Goal: Task Accomplishment & Management: Manage account settings

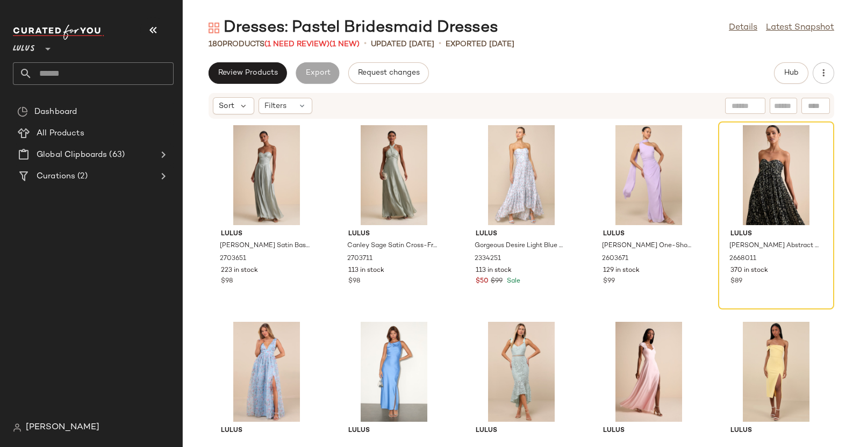
click at [167, 23] on div "Lulus **" at bounding box center [97, 54] width 169 height 67
click at [148, 31] on icon "button" at bounding box center [153, 30] width 13 height 13
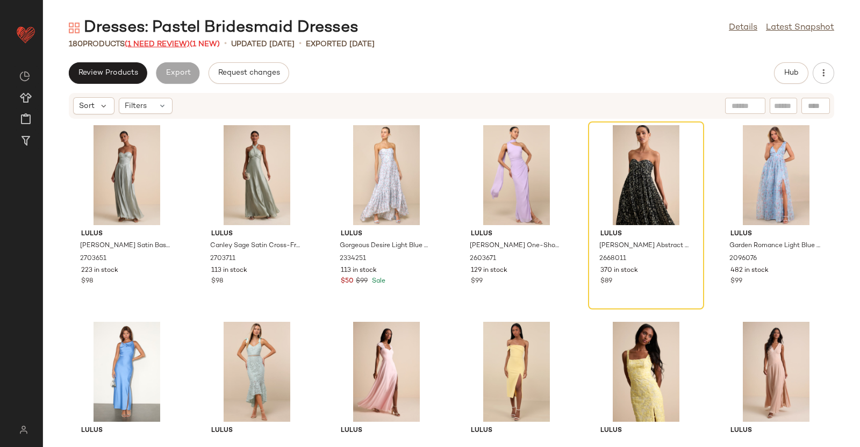
click at [148, 47] on span "(1 Need Review)" at bounding box center [157, 44] width 65 height 8
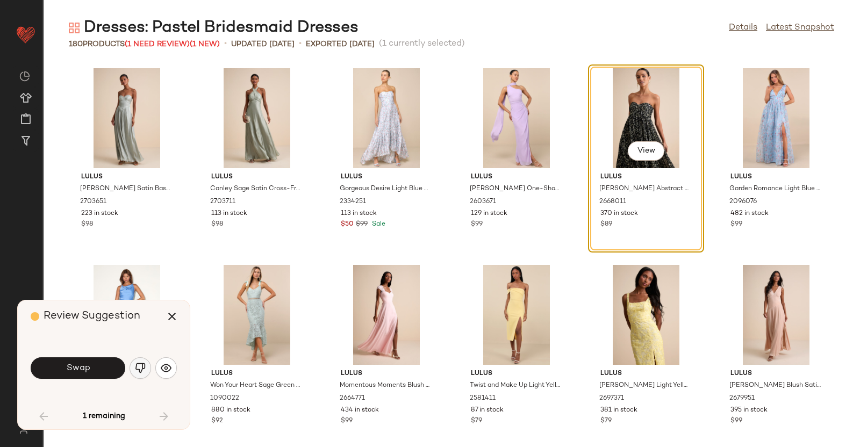
click at [133, 357] on button "button" at bounding box center [139, 367] width 21 height 21
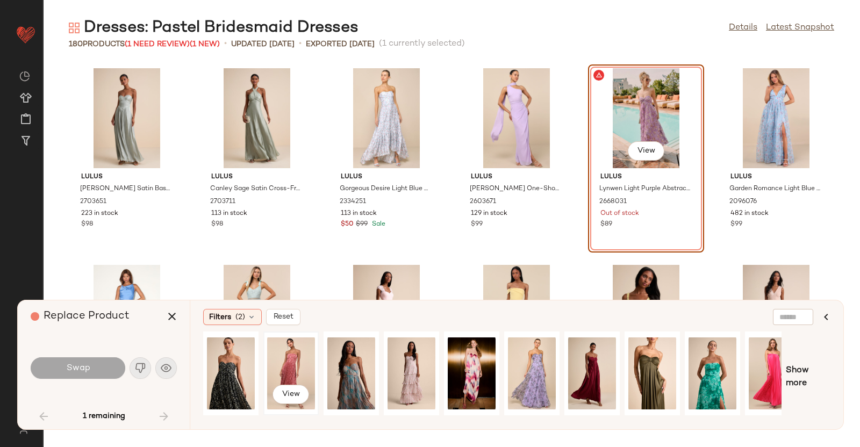
click at [292, 353] on div "View" at bounding box center [291, 373] width 48 height 76
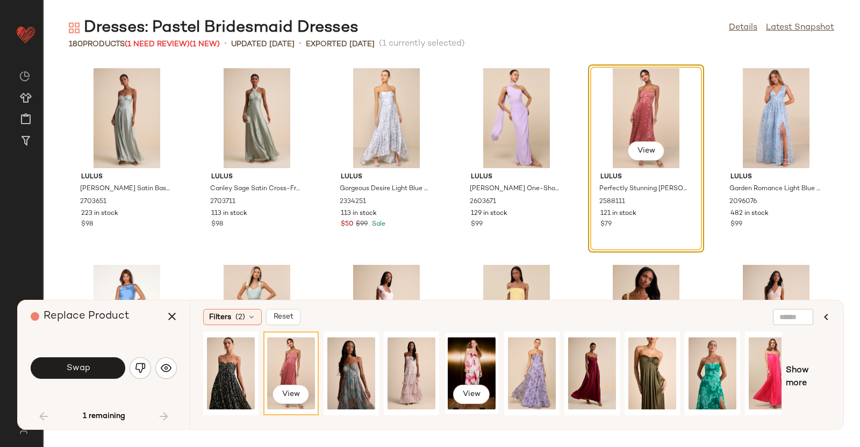
drag, startPoint x: 464, startPoint y: 362, endPoint x: 448, endPoint y: 366, distance: 16.8
click at [464, 357] on div "View" at bounding box center [472, 373] width 48 height 76
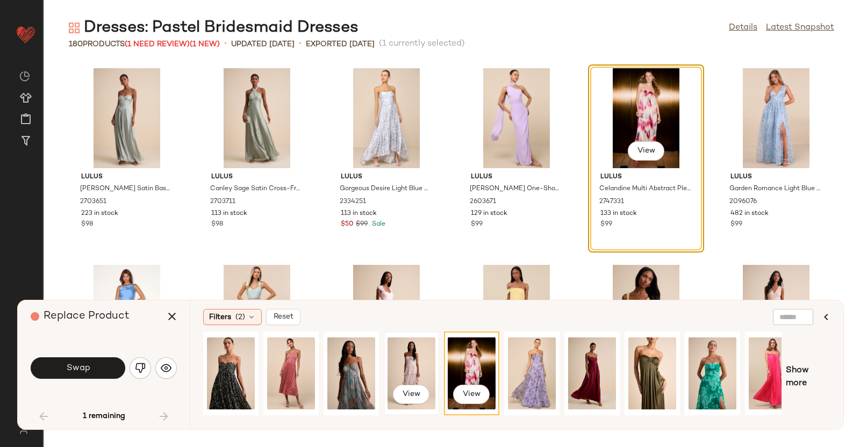
click at [421, 357] on div "View" at bounding box center [411, 373] width 48 height 76
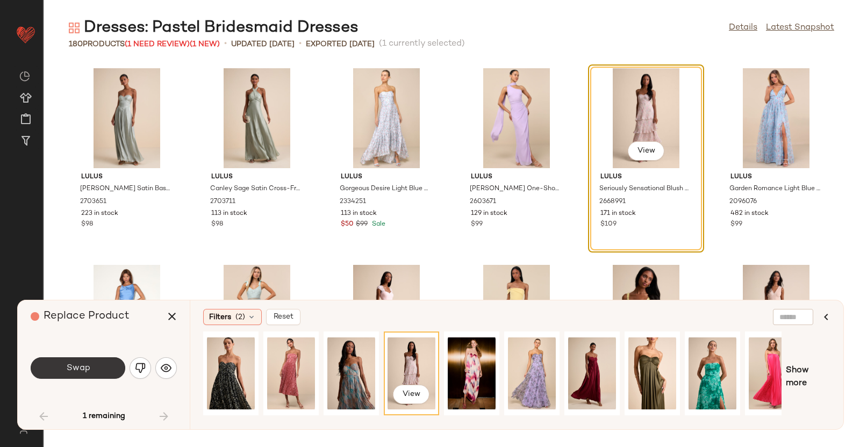
click at [73, 357] on span "Swap" at bounding box center [78, 368] width 24 height 10
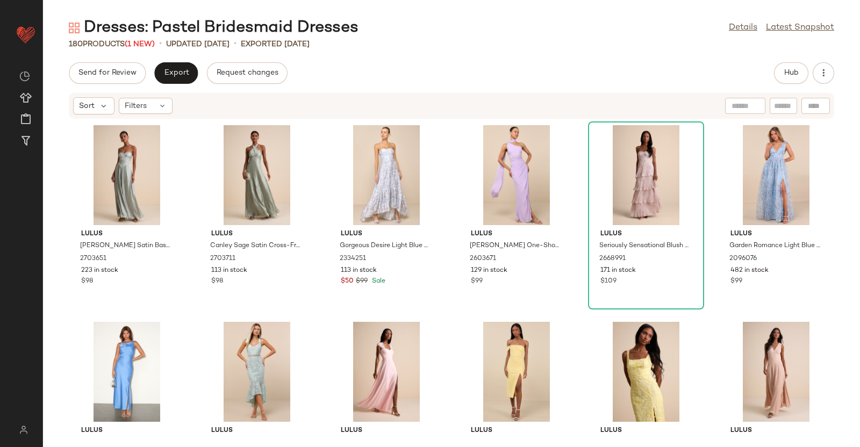
click at [687, 71] on div "Hub" at bounding box center [804, 72] width 60 height 21
click at [687, 70] on button "Hub" at bounding box center [791, 72] width 34 height 21
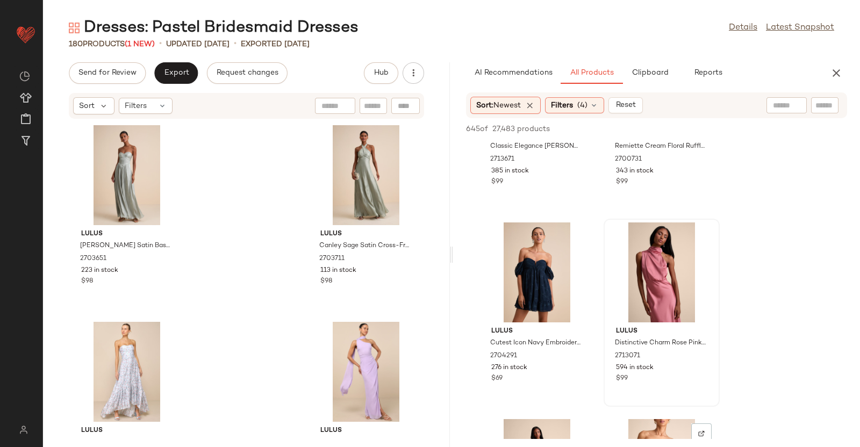
scroll to position [2082, 0]
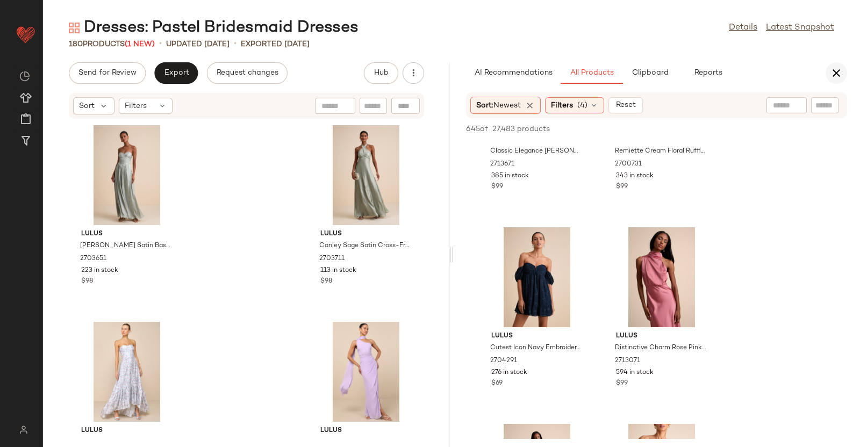
click at [687, 71] on icon "button" at bounding box center [836, 73] width 13 height 13
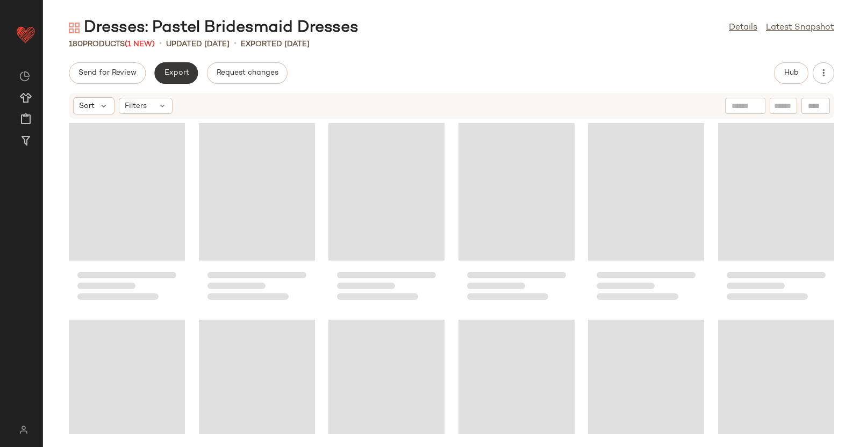
click at [182, 69] on span "Export" at bounding box center [175, 73] width 25 height 9
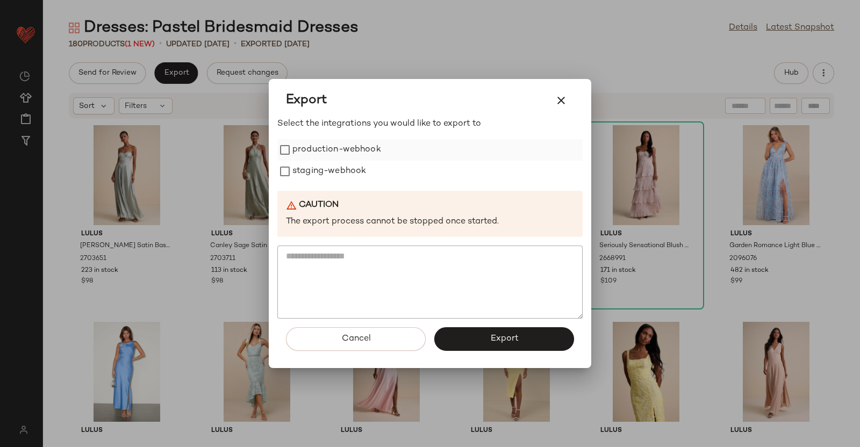
click at [308, 157] on label "production-webhook" at bounding box center [336, 149] width 89 height 21
drag, startPoint x: 306, startPoint y: 164, endPoint x: 564, endPoint y: 318, distance: 301.0
click at [306, 164] on label "staging-webhook" at bounding box center [329, 171] width 74 height 21
click at [542, 341] on button "Export" at bounding box center [504, 339] width 140 height 24
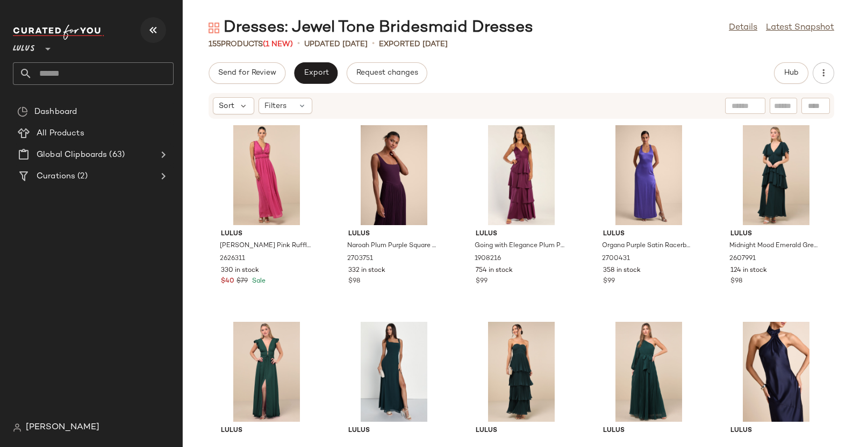
click at [145, 24] on button "button" at bounding box center [153, 30] width 26 height 26
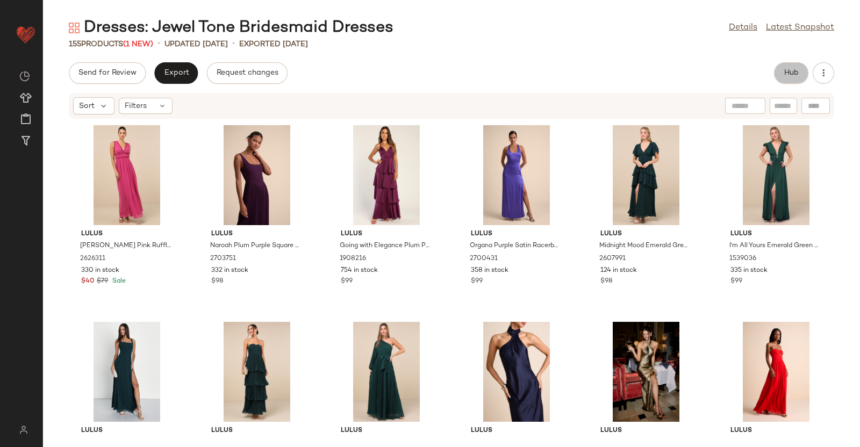
click at [778, 73] on button "Hub" at bounding box center [791, 72] width 34 height 21
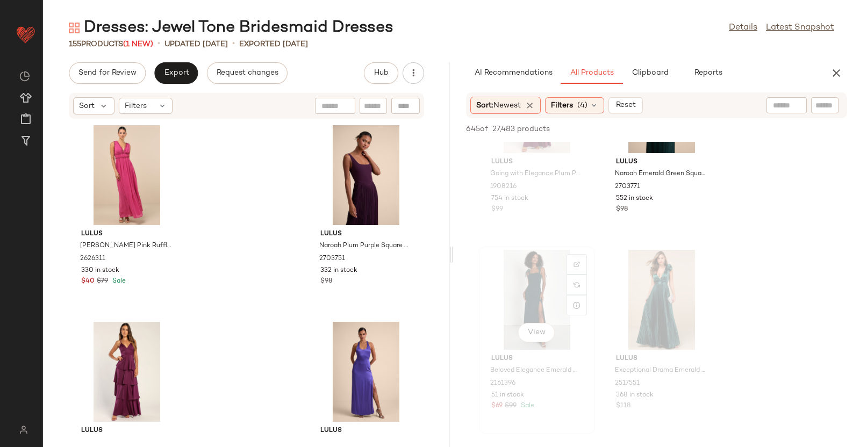
scroll to position [806, 0]
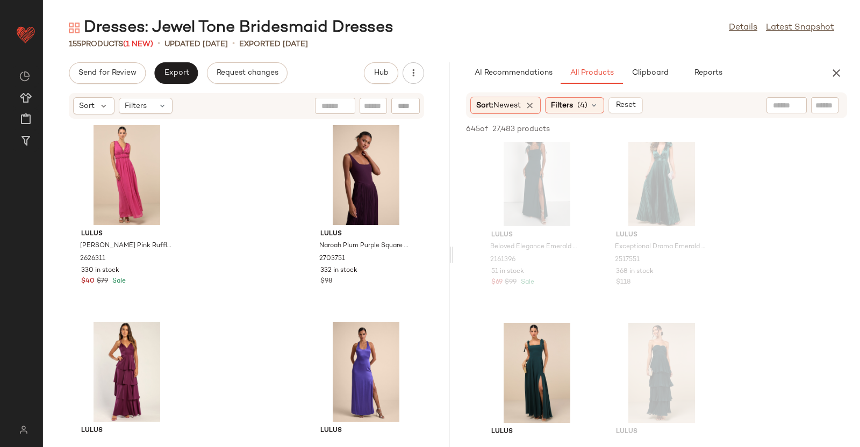
click at [830, 57] on div "Dresses: Jewel Tone Bridesmaid Dresses Details Latest Snapshot 155 Products (1 …" at bounding box center [451, 232] width 817 height 430
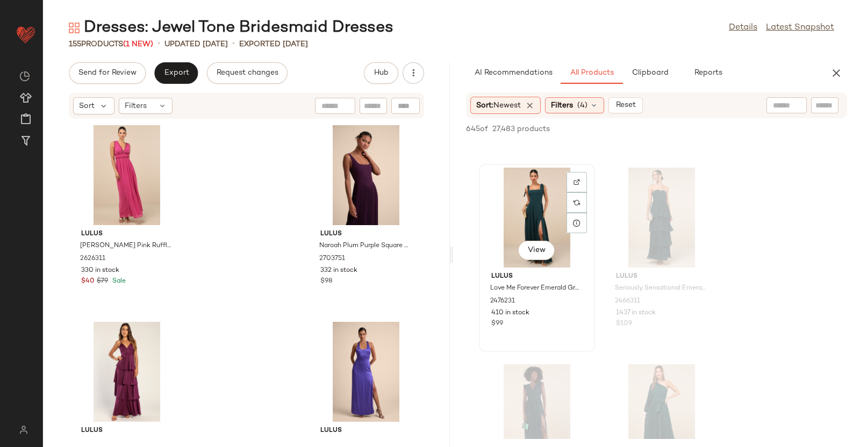
scroll to position [940, 0]
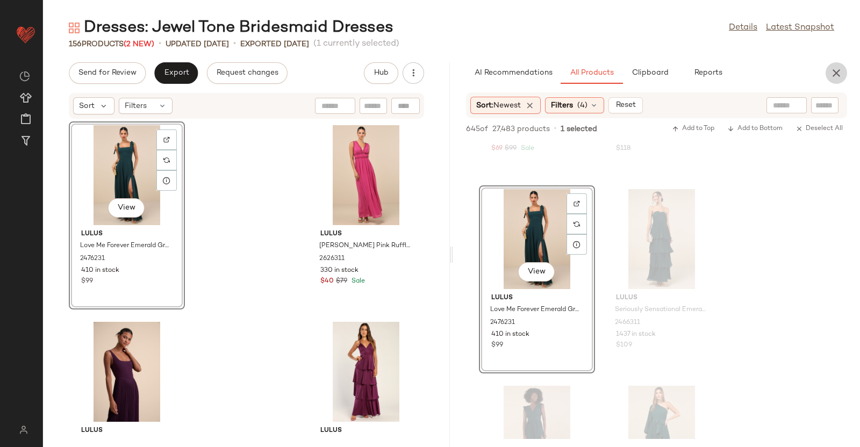
click at [838, 69] on icon "button" at bounding box center [836, 73] width 13 height 13
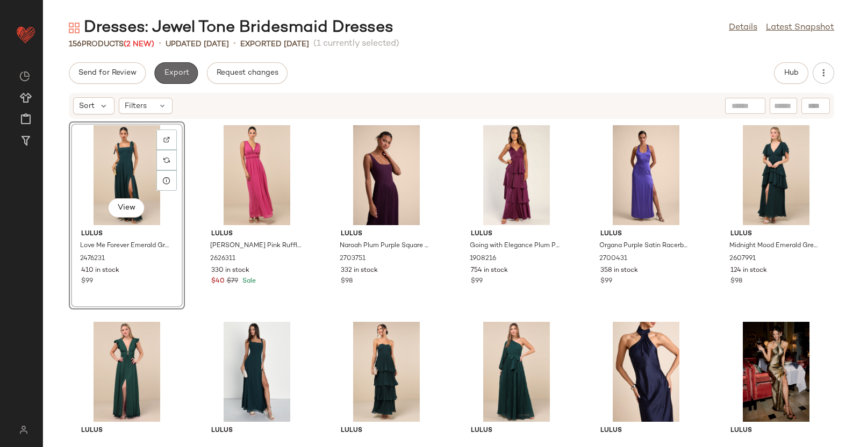
click at [182, 66] on button "Export" at bounding box center [176, 72] width 44 height 21
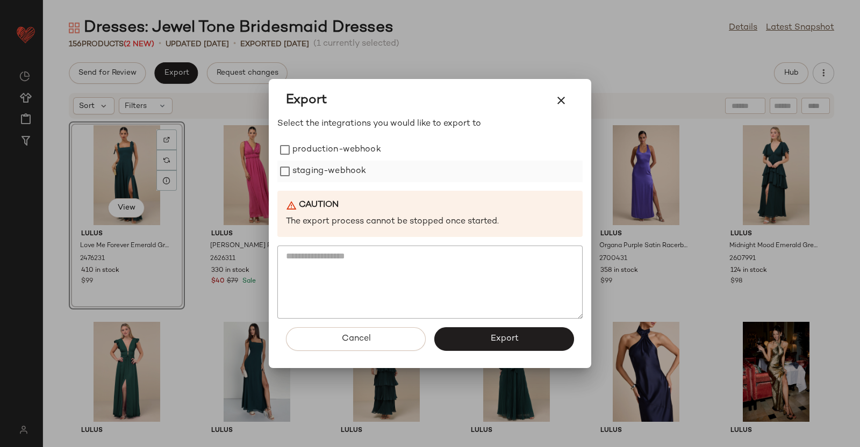
drag, startPoint x: 372, startPoint y: 155, endPoint x: 347, endPoint y: 168, distance: 27.9
click at [369, 156] on label "production-webhook" at bounding box center [336, 149] width 89 height 21
click at [340, 171] on label "staging-webhook" at bounding box center [329, 171] width 74 height 21
click at [516, 342] on span "Export" at bounding box center [503, 339] width 28 height 10
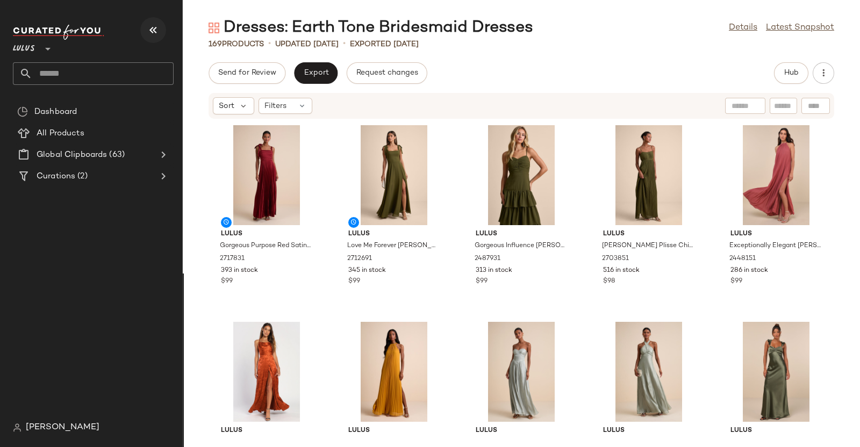
click at [143, 23] on button "button" at bounding box center [153, 30] width 26 height 26
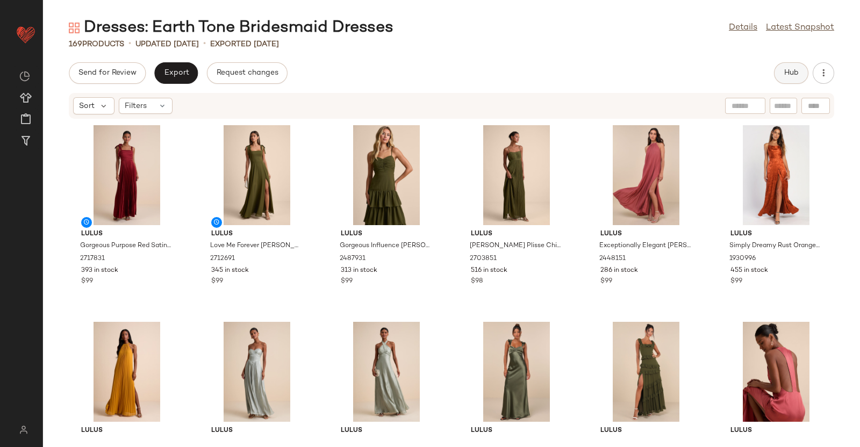
click at [793, 77] on span "Hub" at bounding box center [790, 73] width 15 height 9
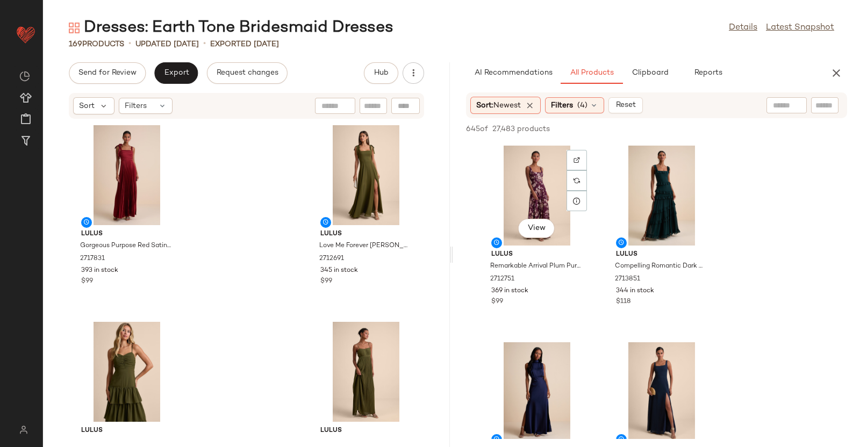
scroll to position [336, 0]
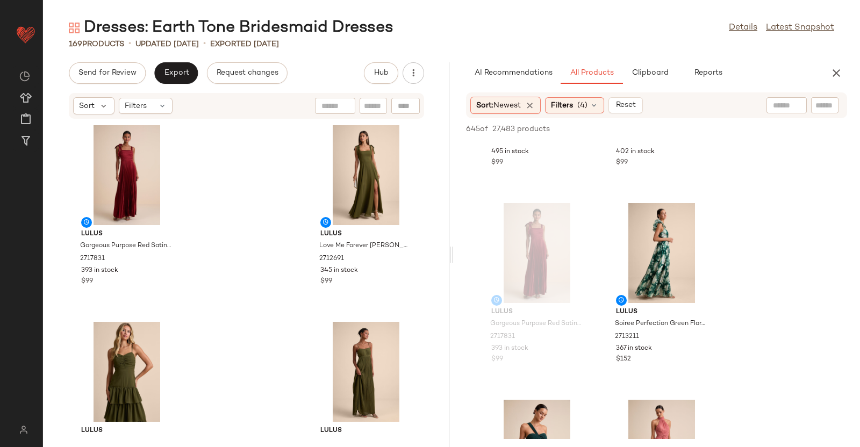
click at [778, 109] on input "text" at bounding box center [786, 105] width 27 height 11
type input "*"
type input "**********"
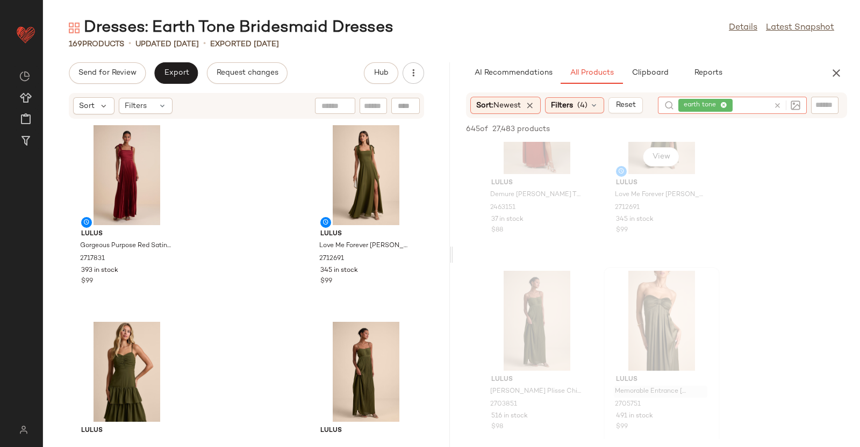
scroll to position [470, 0]
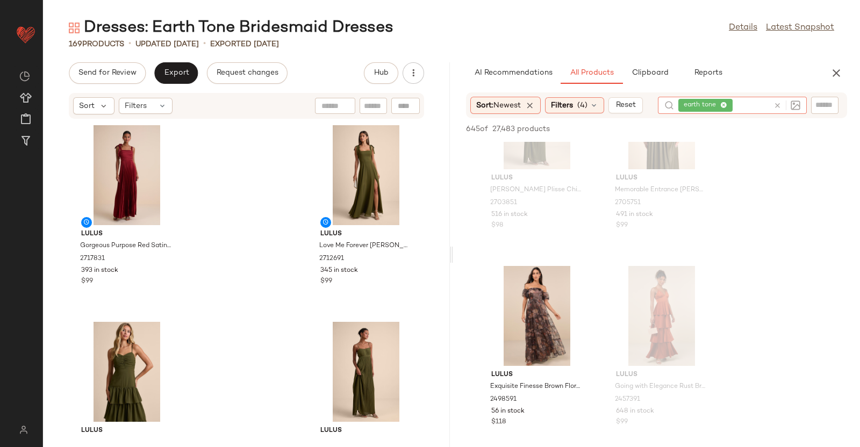
click at [836, 68] on icon "button" at bounding box center [836, 73] width 13 height 13
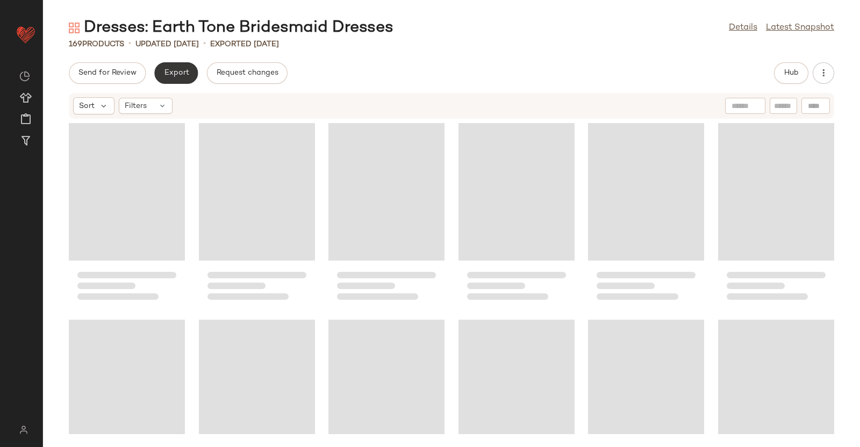
click at [171, 73] on span "Export" at bounding box center [175, 73] width 25 height 9
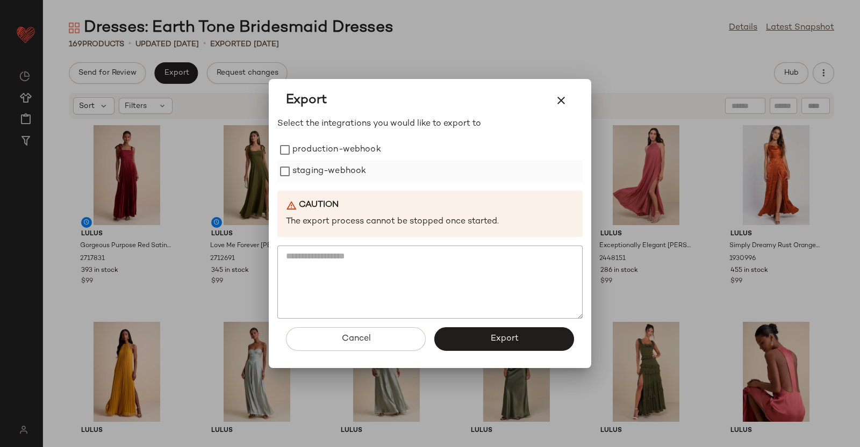
click at [359, 165] on label "staging-webhook" at bounding box center [329, 171] width 74 height 21
click at [327, 146] on label "production-webhook" at bounding box center [336, 149] width 89 height 21
drag, startPoint x: 523, startPoint y: 340, endPoint x: 517, endPoint y: 340, distance: 6.4
click at [523, 340] on button "Export" at bounding box center [504, 339] width 140 height 24
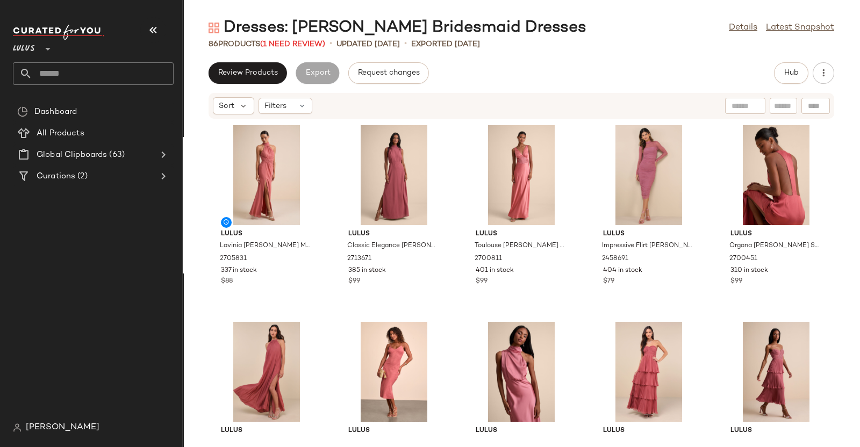
click at [146, 23] on button "button" at bounding box center [153, 30] width 26 height 26
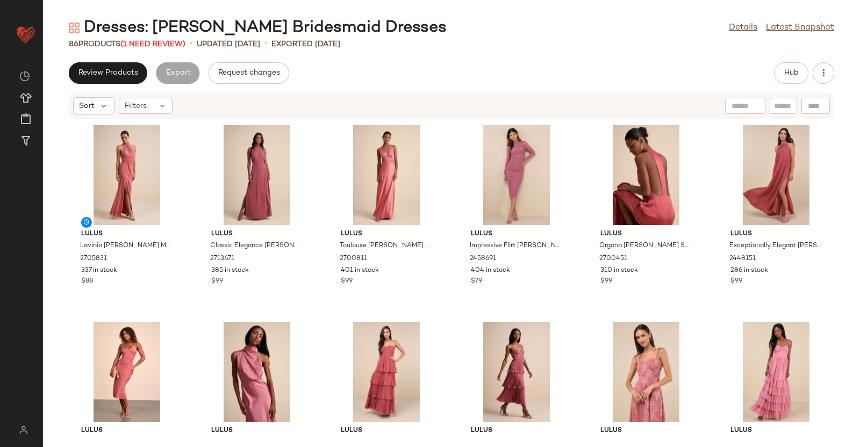
click at [163, 44] on span "(1 Need Review)" at bounding box center [152, 44] width 65 height 8
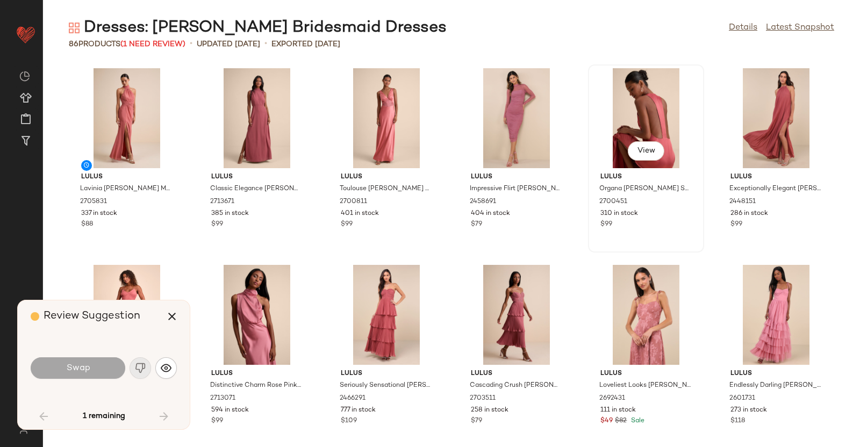
scroll to position [1179, 0]
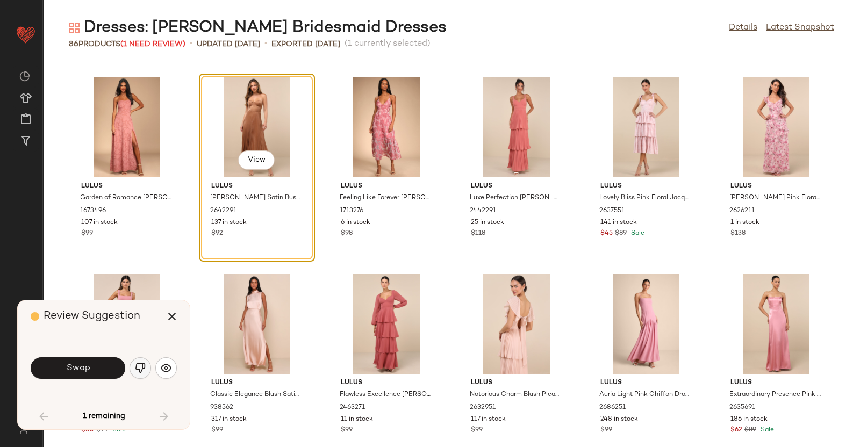
click at [138, 370] on img "button" at bounding box center [140, 368] width 11 height 11
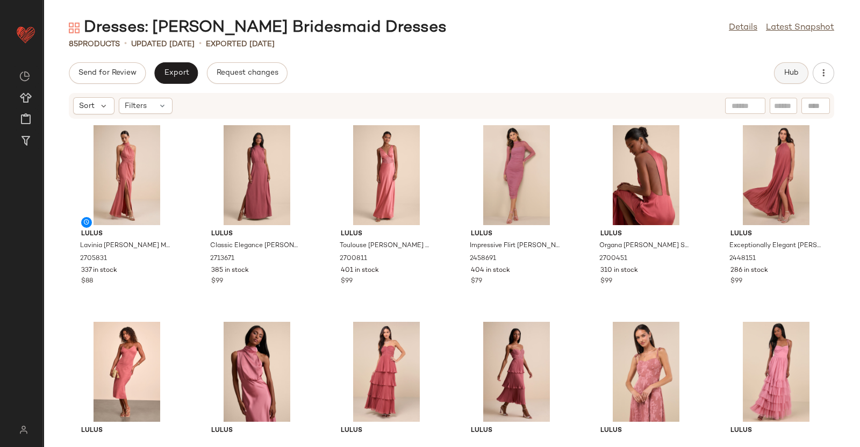
click at [800, 66] on button "Hub" at bounding box center [791, 72] width 34 height 21
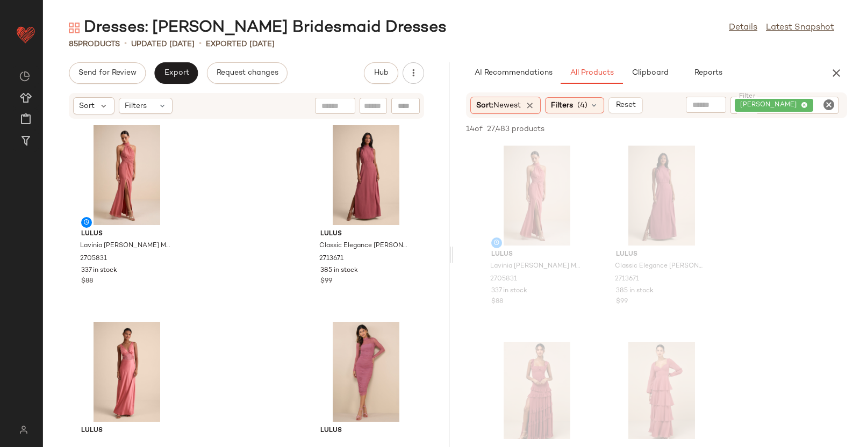
click at [813, 105] on div "rusty rose" at bounding box center [784, 105] width 108 height 17
type input "*****"
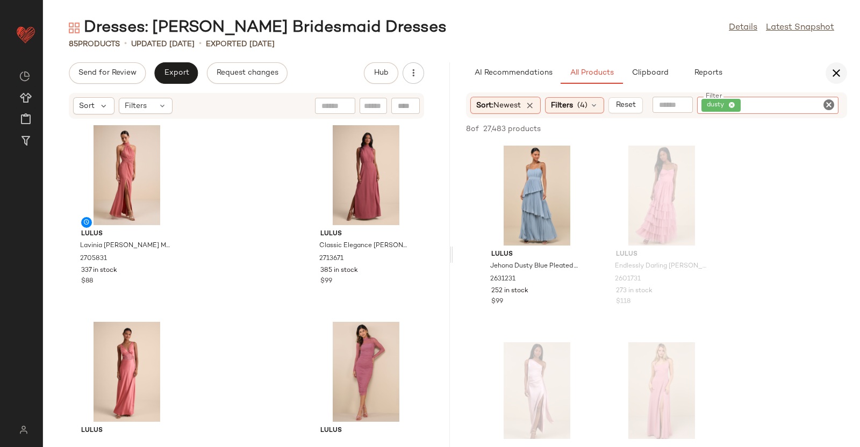
click at [841, 72] on icon "button" at bounding box center [836, 73] width 13 height 13
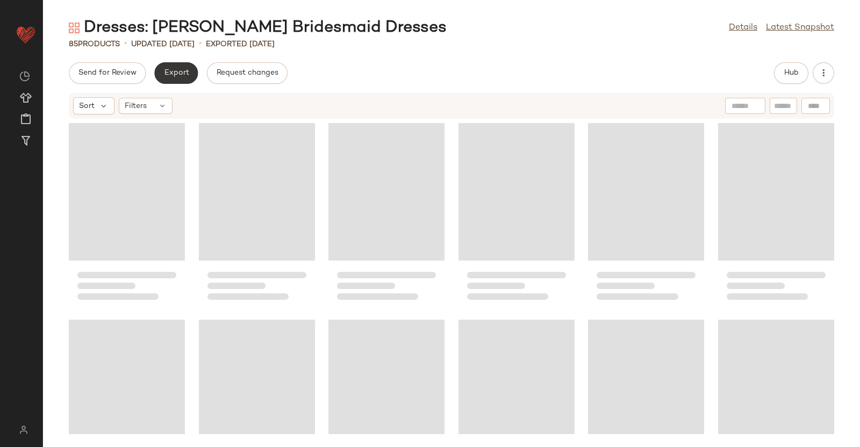
click at [176, 70] on span "Export" at bounding box center [175, 73] width 25 height 9
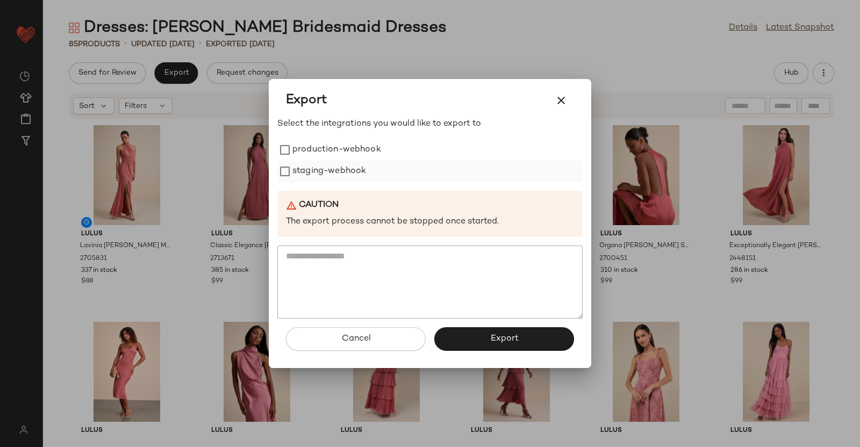
click at [341, 152] on label "production-webhook" at bounding box center [336, 149] width 89 height 21
click at [298, 180] on label "staging-webhook" at bounding box center [329, 171] width 74 height 21
drag, startPoint x: 527, startPoint y: 341, endPoint x: 531, endPoint y: 330, distance: 11.4
click at [527, 342] on button "Export" at bounding box center [504, 339] width 140 height 24
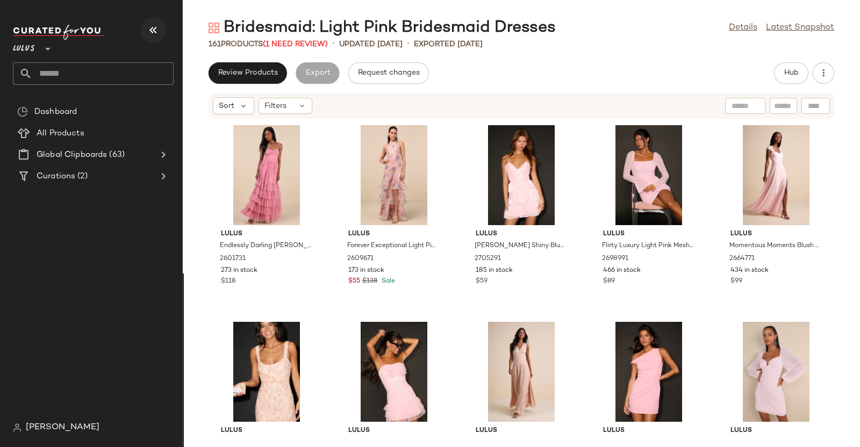
click at [145, 25] on button "button" at bounding box center [153, 30] width 26 height 26
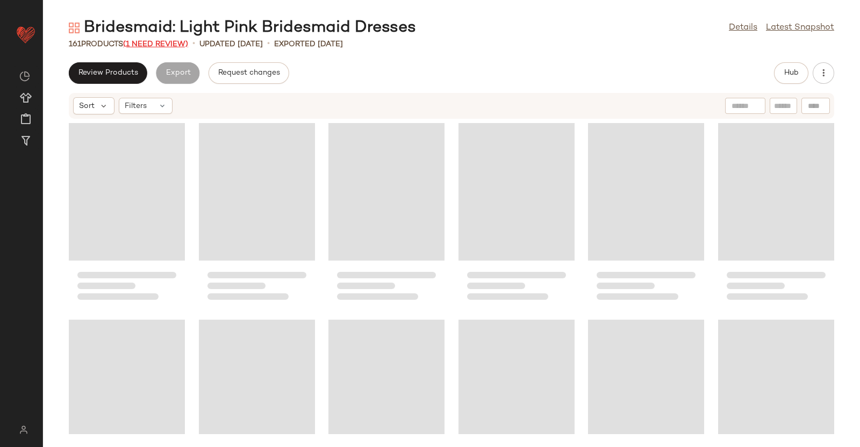
click at [160, 40] on span "(1 Need Review)" at bounding box center [155, 44] width 65 height 8
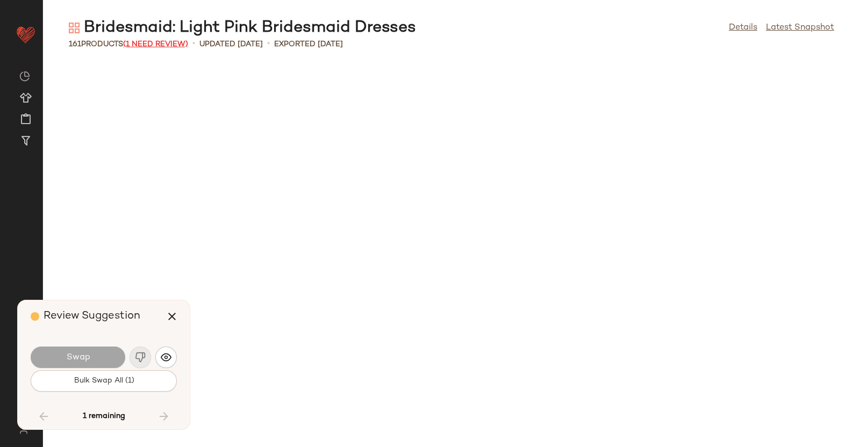
scroll to position [4720, 0]
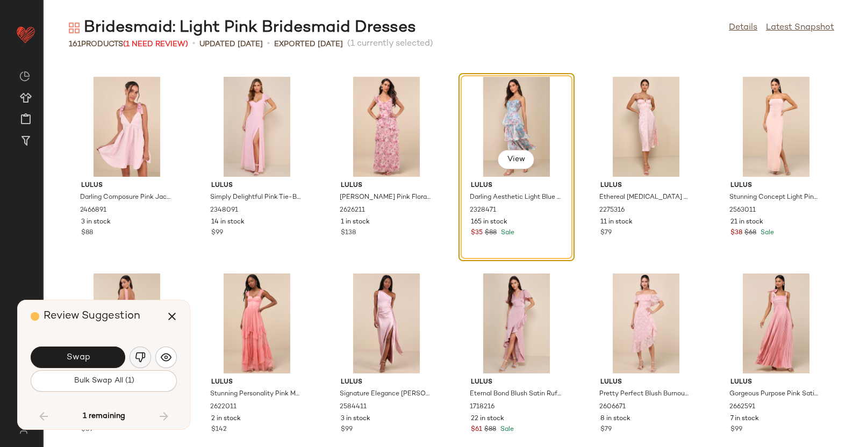
click at [141, 360] on img "button" at bounding box center [140, 357] width 11 height 11
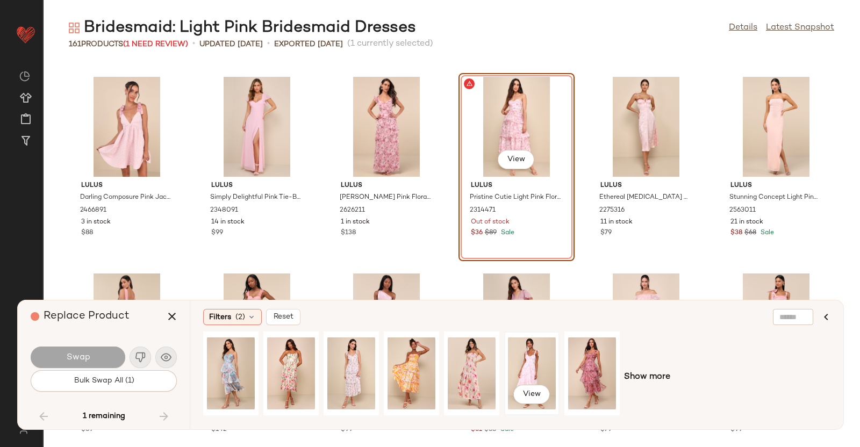
click at [545, 380] on div "View" at bounding box center [532, 373] width 48 height 76
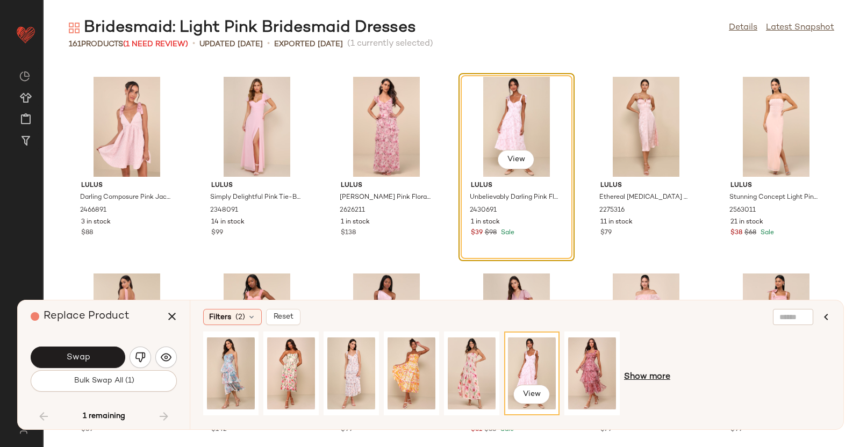
click at [651, 380] on span "Show more" at bounding box center [647, 377] width 46 height 13
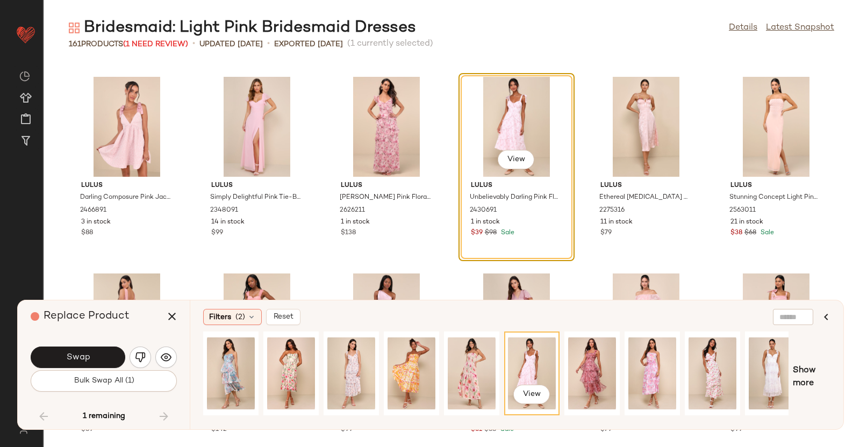
scroll to position [0, 131]
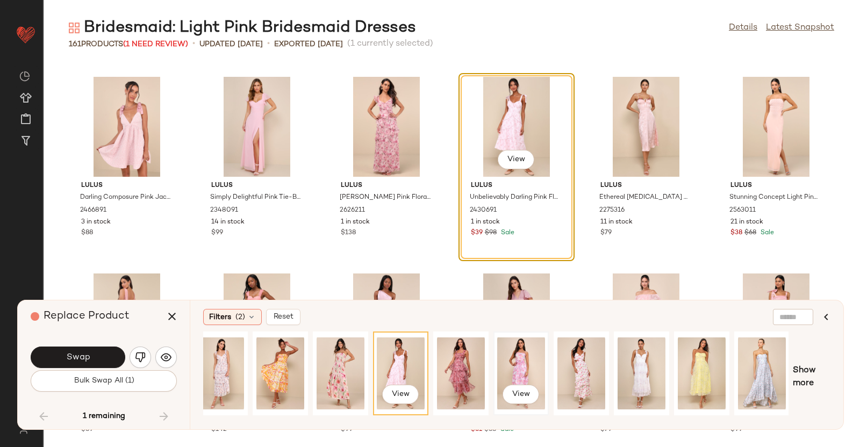
click at [535, 357] on div "View" at bounding box center [521, 373] width 48 height 76
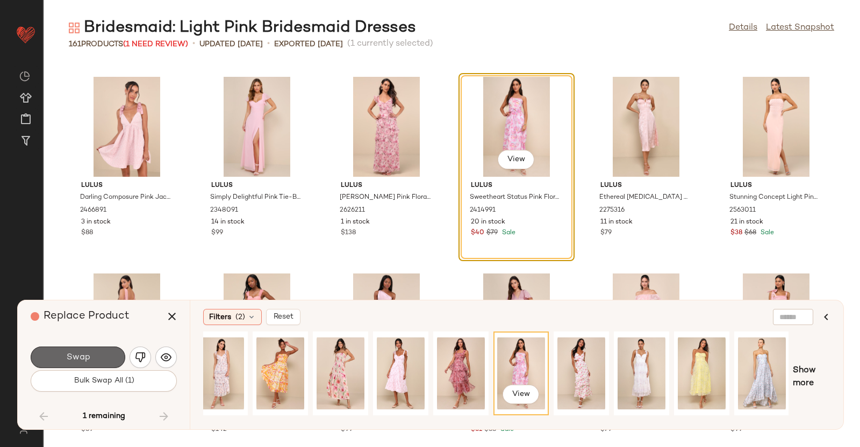
click at [66, 349] on button "Swap" at bounding box center [78, 357] width 95 height 21
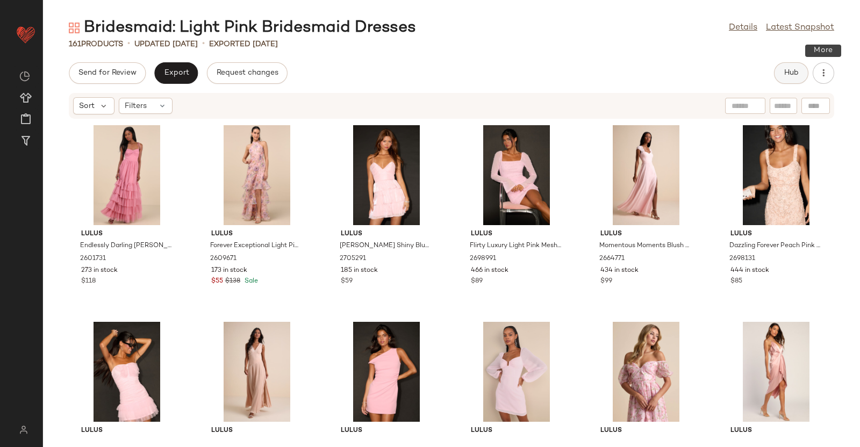
click at [806, 73] on button "Hub" at bounding box center [791, 72] width 34 height 21
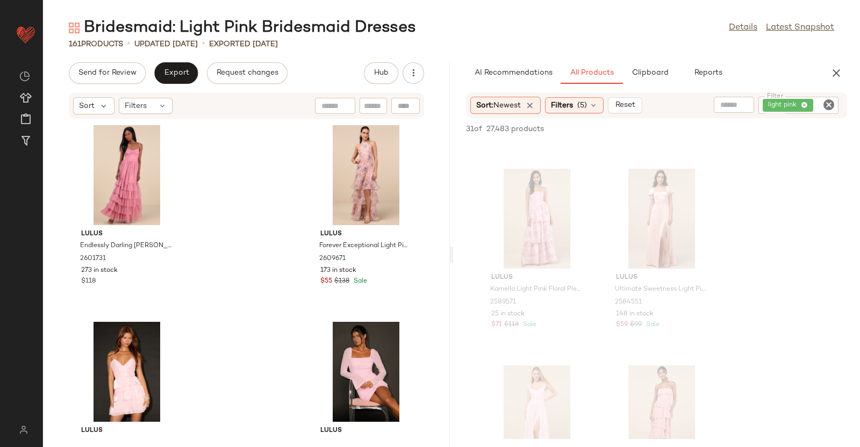
scroll to position [1478, 0]
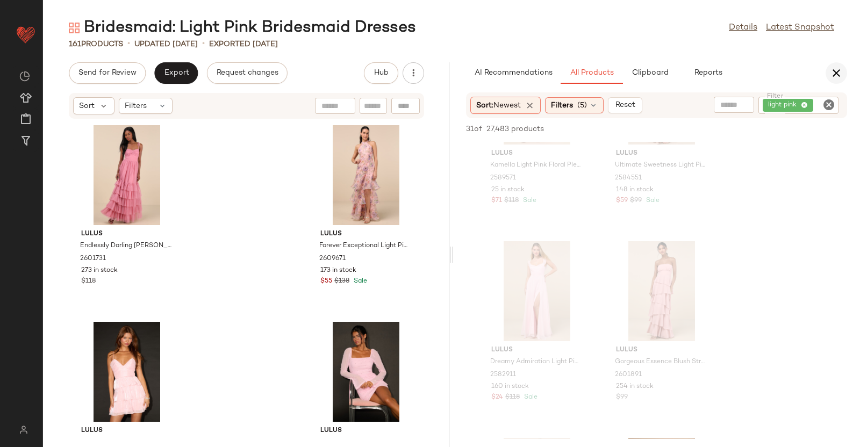
click at [838, 74] on icon "button" at bounding box center [836, 73] width 13 height 13
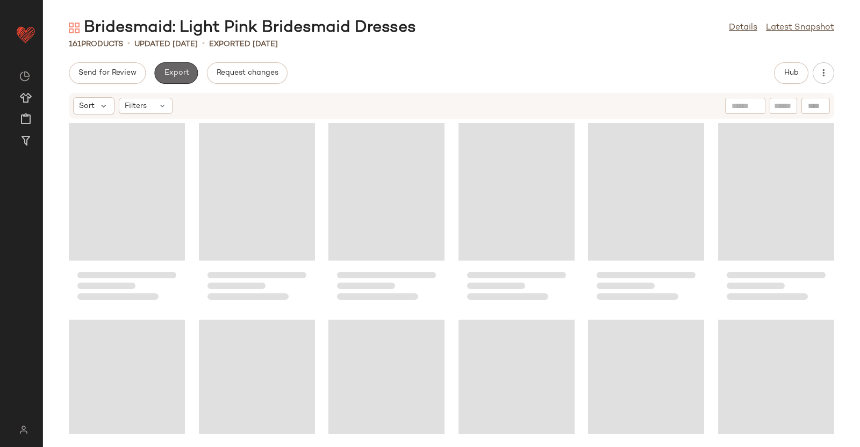
click at [178, 74] on span "Export" at bounding box center [175, 73] width 25 height 9
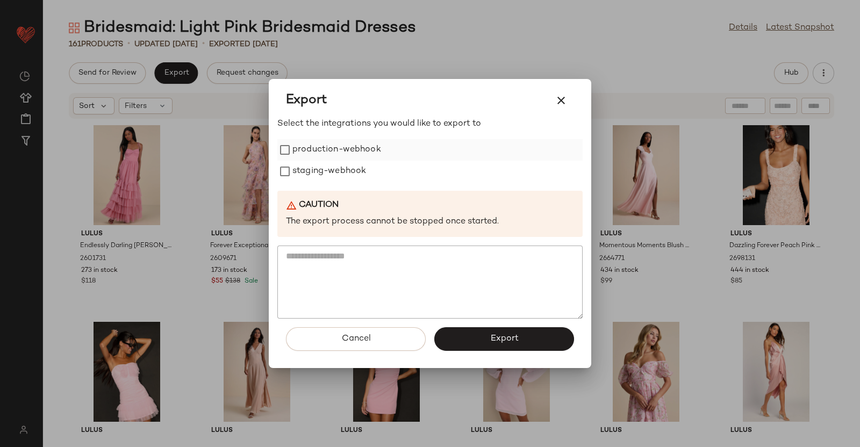
drag, startPoint x: 357, startPoint y: 152, endPoint x: 352, endPoint y: 160, distance: 9.7
click at [357, 152] on label "production-webhook" at bounding box center [336, 149] width 89 height 21
click at [339, 180] on label "staging-webhook" at bounding box center [329, 171] width 74 height 21
drag, startPoint x: 483, startPoint y: 351, endPoint x: 481, endPoint y: 337, distance: 14.5
click at [483, 352] on div "Cancel Export" at bounding box center [429, 343] width 305 height 49
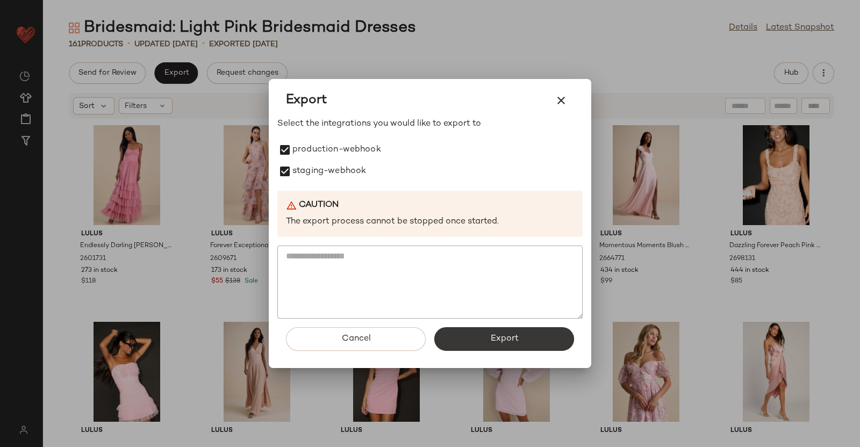
click at [481, 335] on button "Export" at bounding box center [504, 339] width 140 height 24
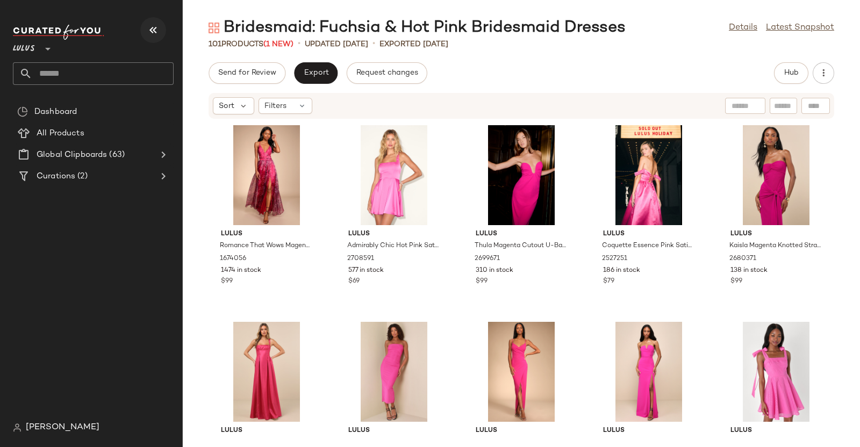
click at [161, 27] on button "button" at bounding box center [153, 30] width 26 height 26
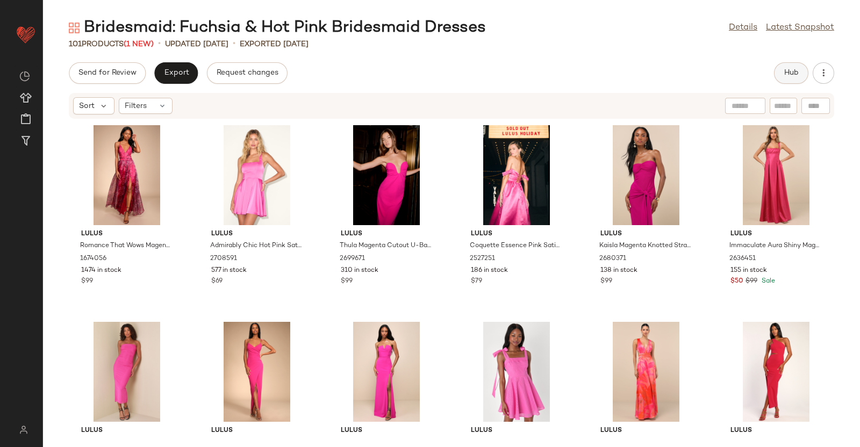
click at [778, 80] on button "Hub" at bounding box center [791, 72] width 34 height 21
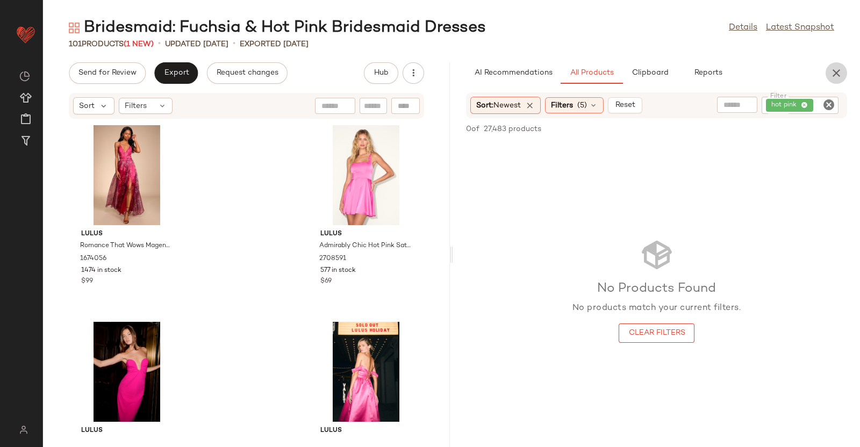
drag, startPoint x: 828, startPoint y: 66, endPoint x: 680, endPoint y: 69, distance: 148.3
click at [839, 67] on button "button" at bounding box center [835, 72] width 21 height 21
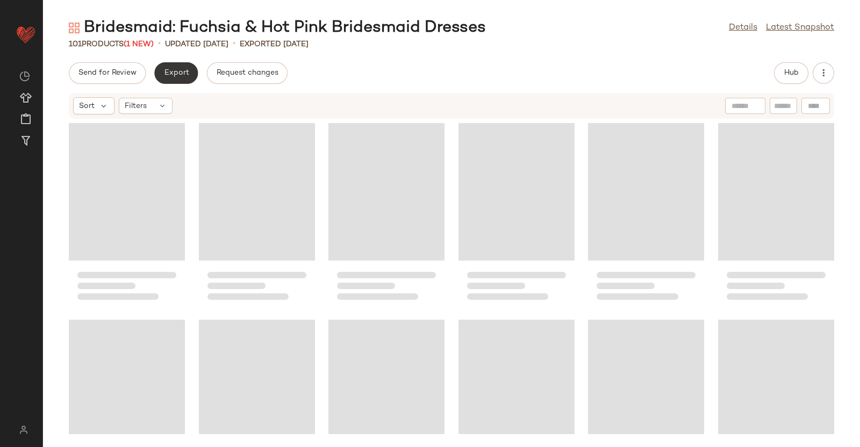
click at [167, 74] on span "Export" at bounding box center [175, 73] width 25 height 9
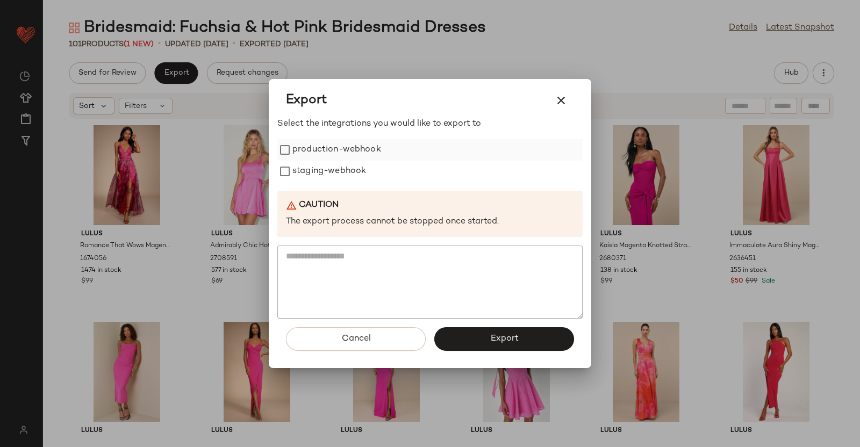
click at [392, 157] on div "production-webhook" at bounding box center [429, 149] width 305 height 21
click at [317, 164] on label "staging-webhook" at bounding box center [329, 171] width 74 height 21
click at [315, 142] on label "production-webhook" at bounding box center [336, 149] width 89 height 21
click at [503, 332] on button "Export" at bounding box center [504, 339] width 140 height 24
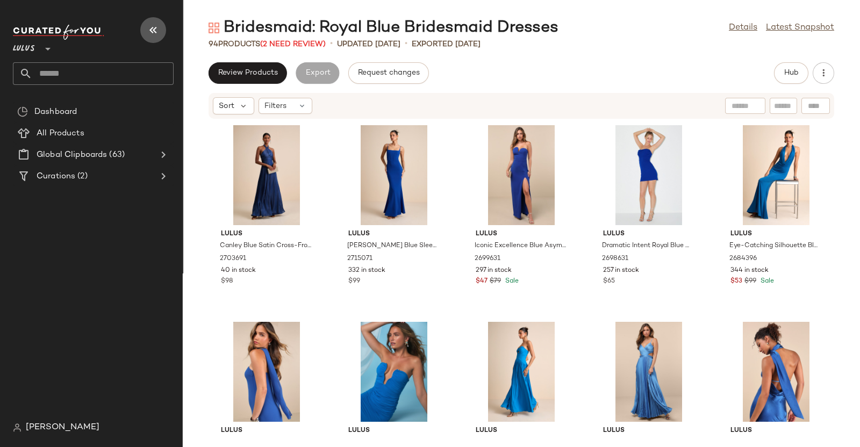
click at [155, 26] on icon "button" at bounding box center [153, 30] width 13 height 13
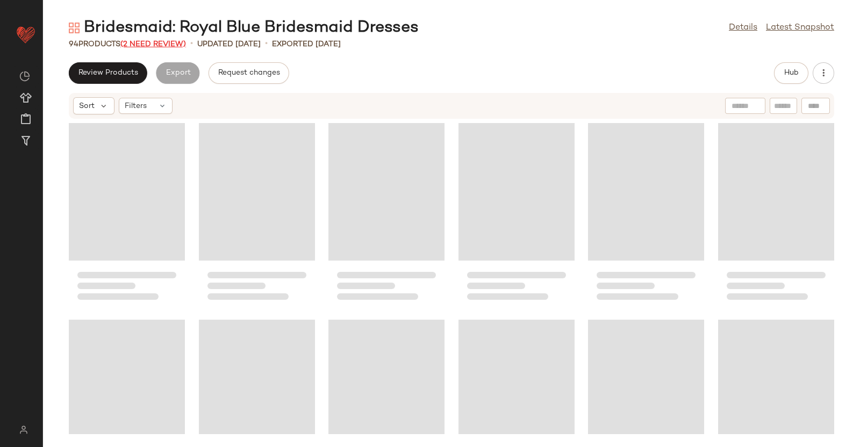
click at [156, 44] on span "(2 Need Review)" at bounding box center [153, 44] width 66 height 8
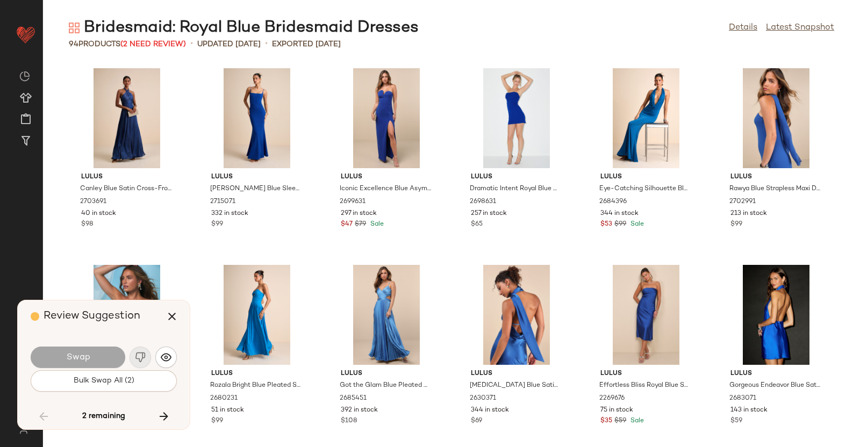
scroll to position [2753, 0]
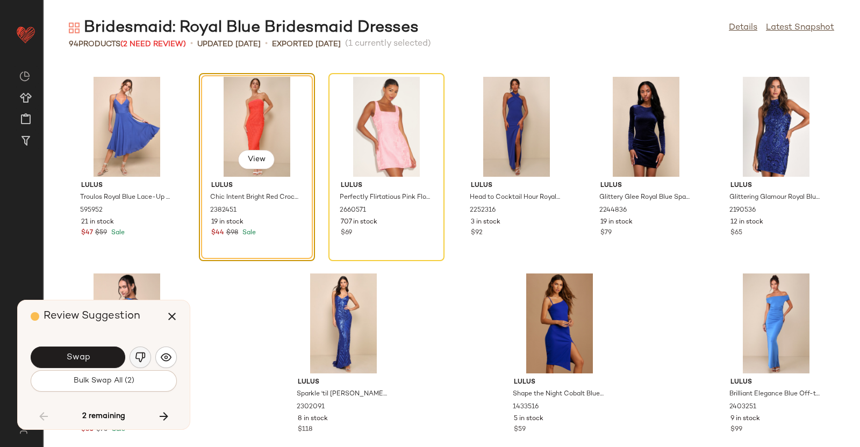
click at [139, 356] on img "button" at bounding box center [140, 357] width 11 height 11
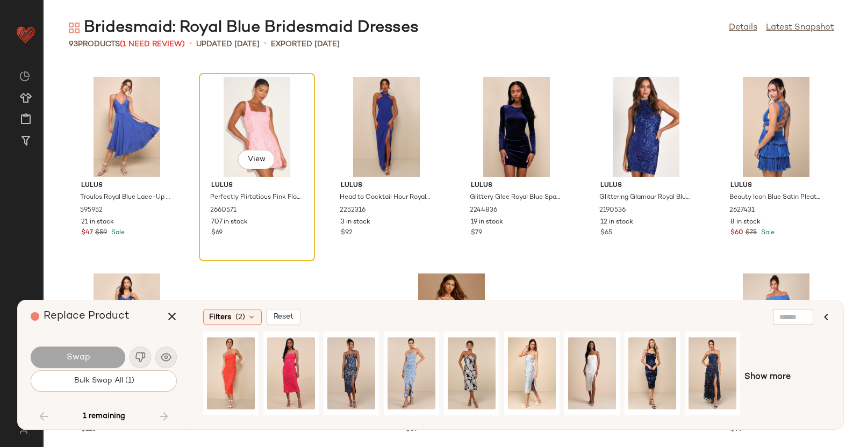
click at [239, 88] on div "View" at bounding box center [257, 127] width 109 height 100
click at [167, 319] on icon "button" at bounding box center [171, 316] width 13 height 13
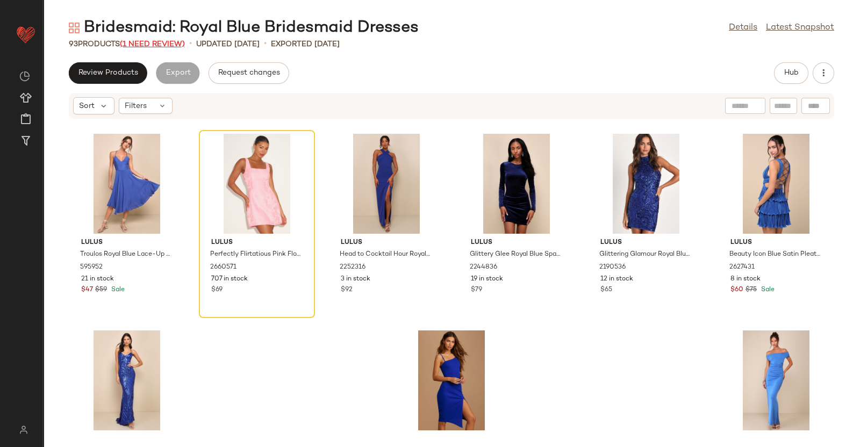
click at [148, 40] on span "(1 Need Review)" at bounding box center [152, 44] width 65 height 8
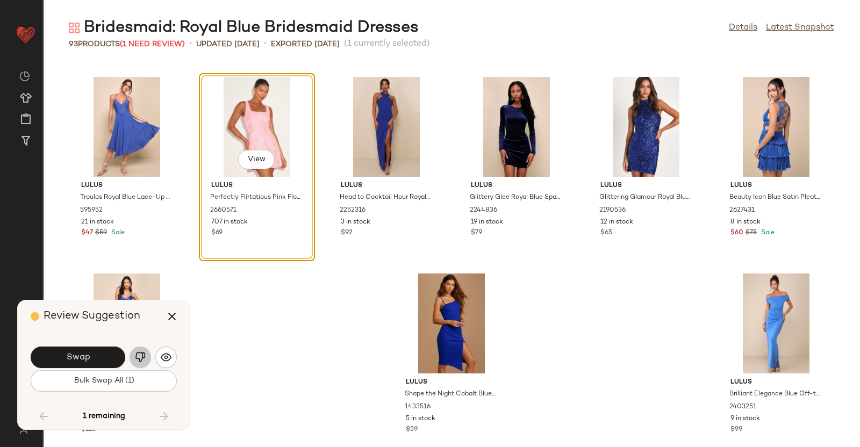
drag, startPoint x: 132, startPoint y: 353, endPoint x: 139, endPoint y: 358, distance: 8.8
click at [137, 358] on button "button" at bounding box center [139, 357] width 21 height 21
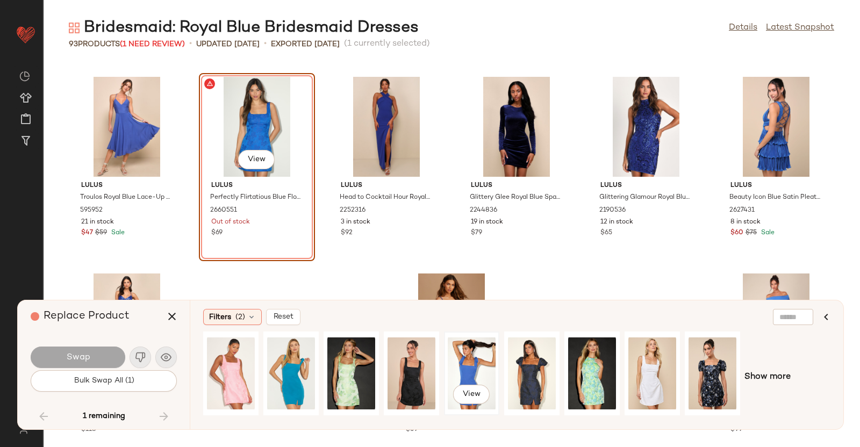
click at [477, 367] on div "View" at bounding box center [472, 373] width 48 height 76
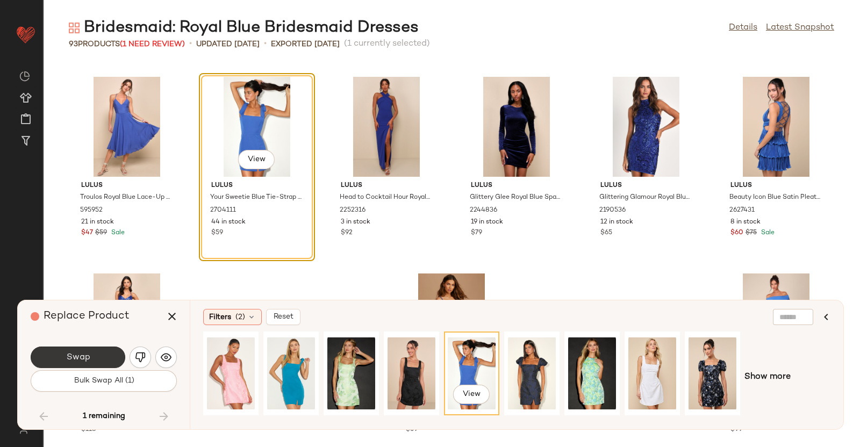
click at [95, 356] on button "Swap" at bounding box center [78, 357] width 95 height 21
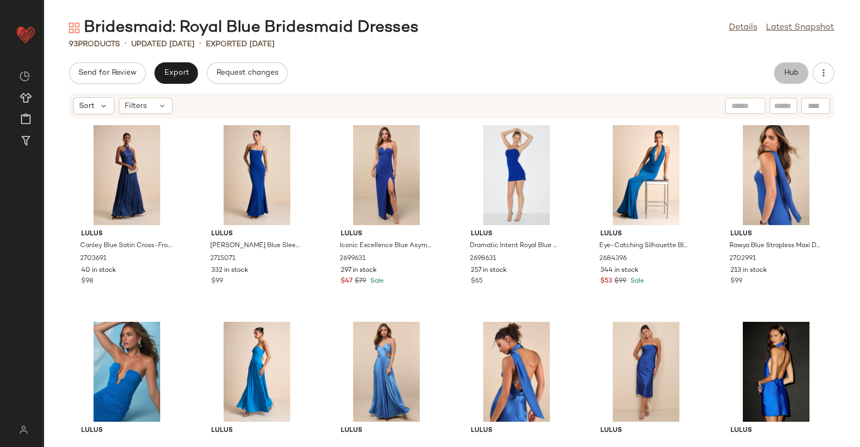
click at [788, 69] on span "Hub" at bounding box center [790, 73] width 15 height 9
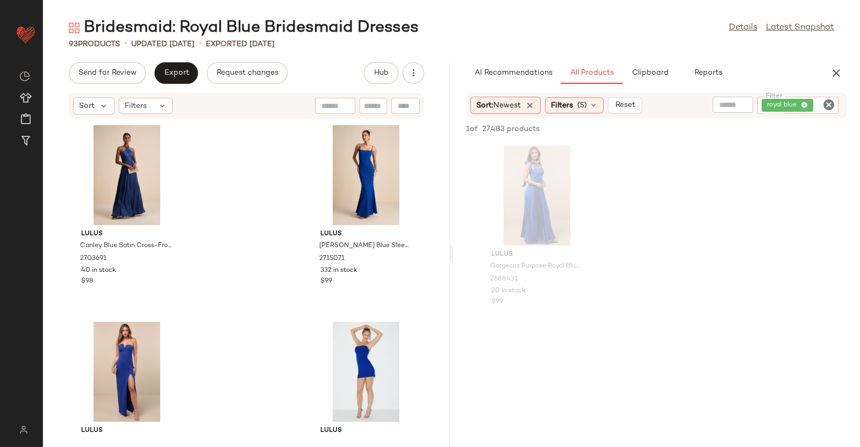
click at [792, 103] on div "royal blue" at bounding box center [797, 105] width 81 height 17
click at [722, 98] on div at bounding box center [713, 105] width 27 height 16
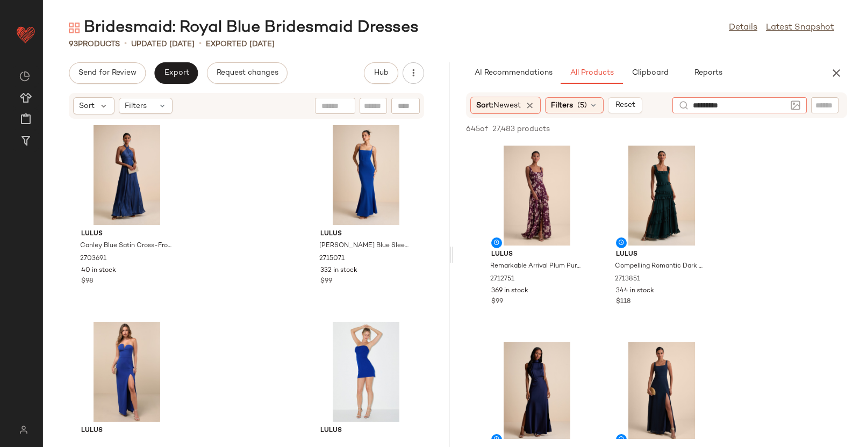
type input "**********"
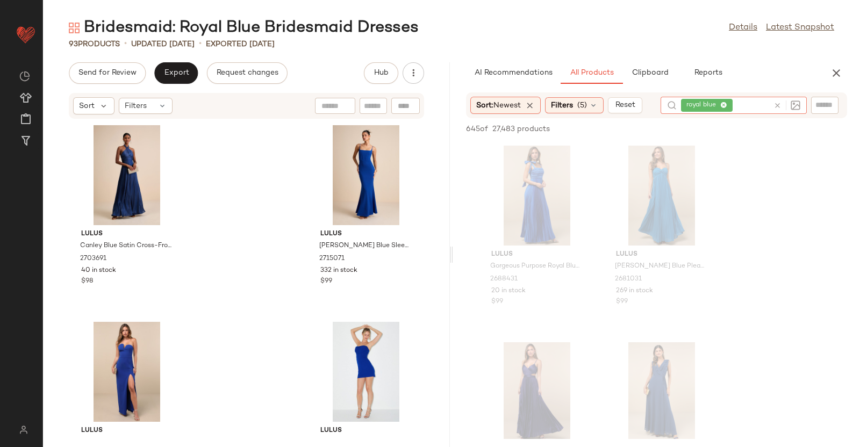
click at [845, 76] on button "button" at bounding box center [835, 72] width 21 height 21
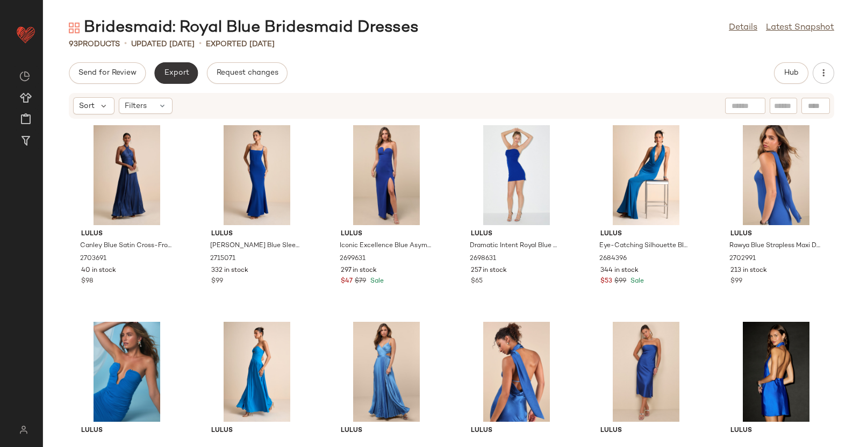
click at [165, 69] on span "Export" at bounding box center [175, 73] width 25 height 9
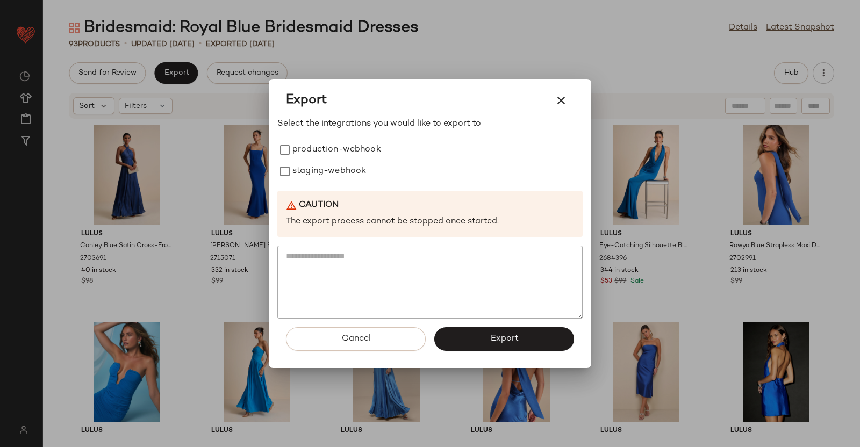
click at [333, 138] on div "Select the integrations you would like to export to production-webhook staging-…" at bounding box center [429, 218] width 305 height 201
click at [330, 172] on label "staging-webhook" at bounding box center [329, 171] width 74 height 21
click at [334, 149] on label "production-webhook" at bounding box center [336, 149] width 89 height 21
click at [516, 329] on button "Export" at bounding box center [504, 339] width 140 height 24
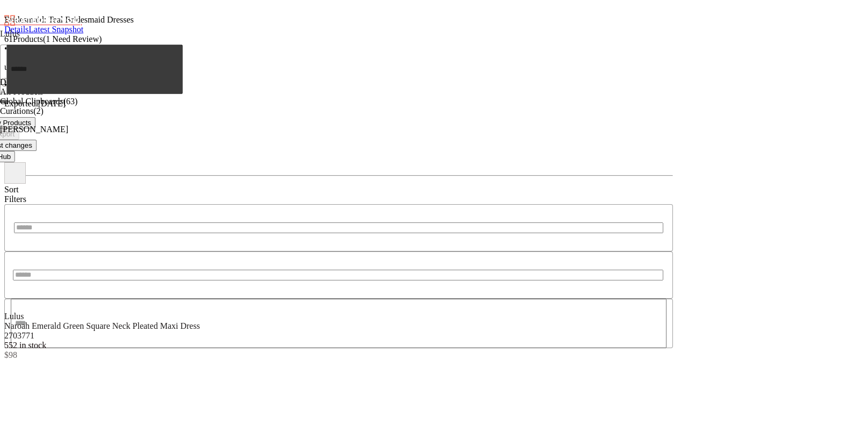
click at [4, 102] on icon "button" at bounding box center [4, 102] width 0 height 0
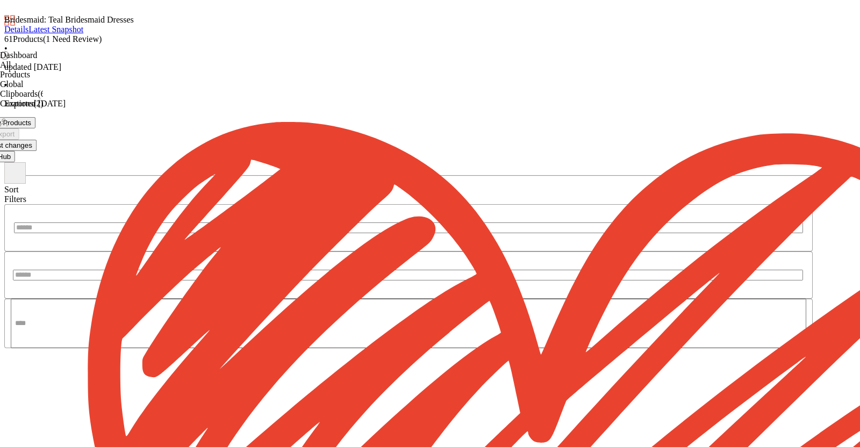
click at [102, 42] on span "(1 Need Review)" at bounding box center [72, 38] width 59 height 9
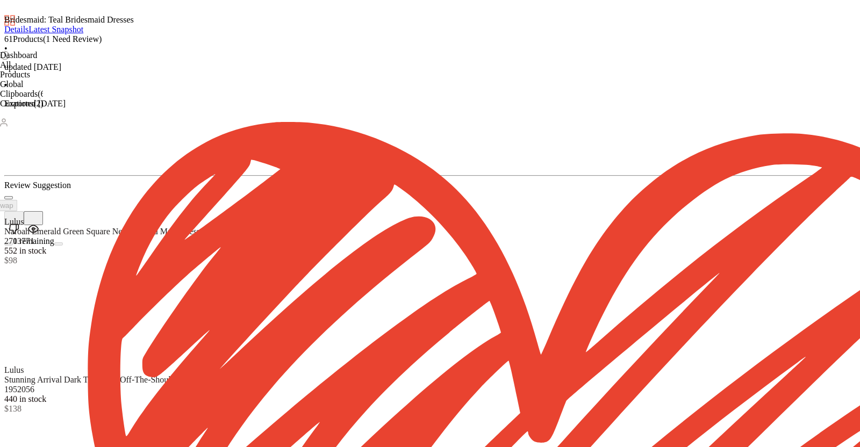
scroll to position [1573, 0]
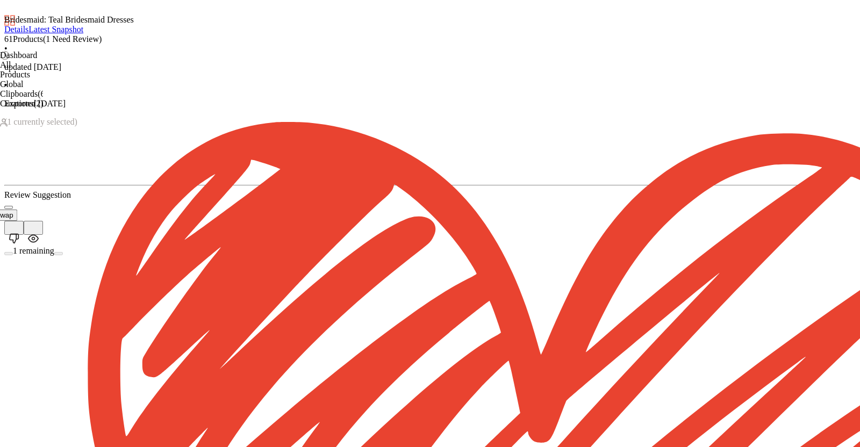
click at [127, 246] on div "Swap" at bounding box center [408, 228] width 808 height 37
click at [19, 244] on img "button" at bounding box center [14, 238] width 11 height 11
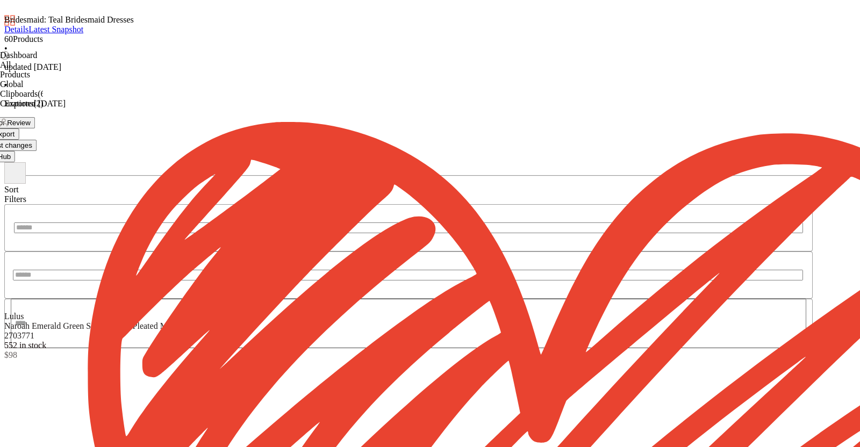
click at [11, 153] on span "Hub" at bounding box center [4, 157] width 13 height 8
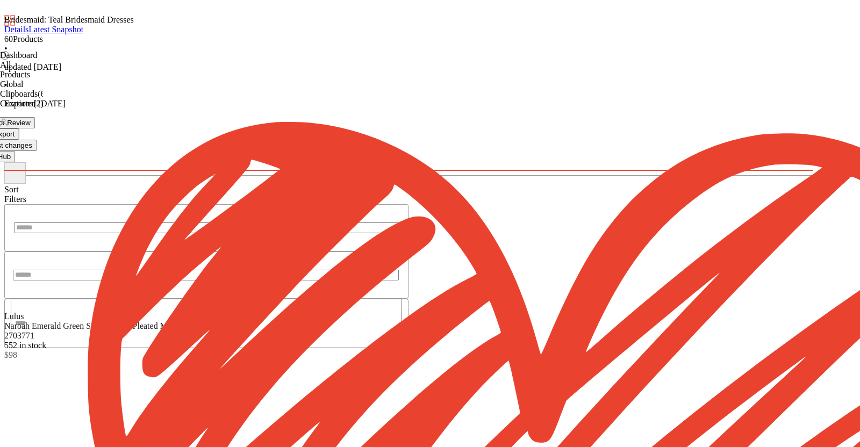
scroll to position [873, 0]
drag, startPoint x: 822, startPoint y: 75, endPoint x: 830, endPoint y: 76, distance: 8.1
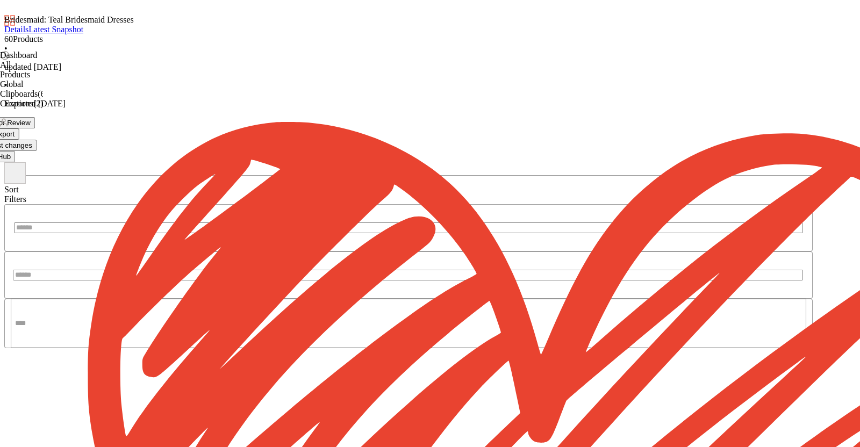
click at [19, 128] on button "Export" at bounding box center [5, 133] width 30 height 11
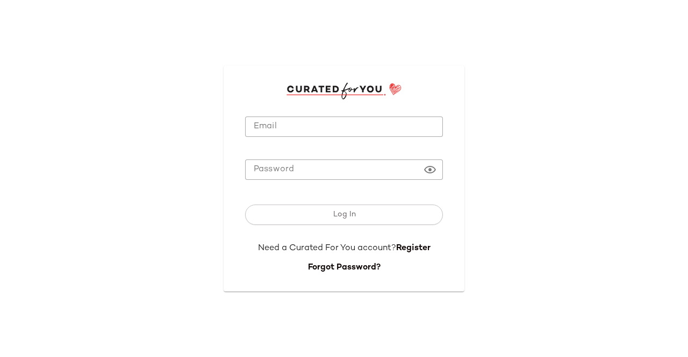
type input "**********"
click at [355, 126] on input "**********" at bounding box center [344, 127] width 198 height 21
click at [366, 221] on button "Log In" at bounding box center [344, 215] width 198 height 20
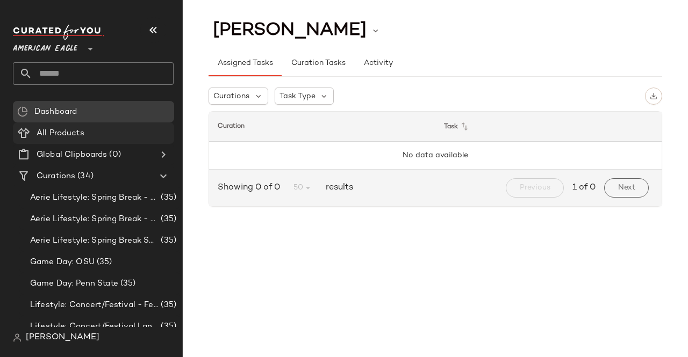
click at [62, 129] on span "All Products" at bounding box center [61, 133] width 48 height 12
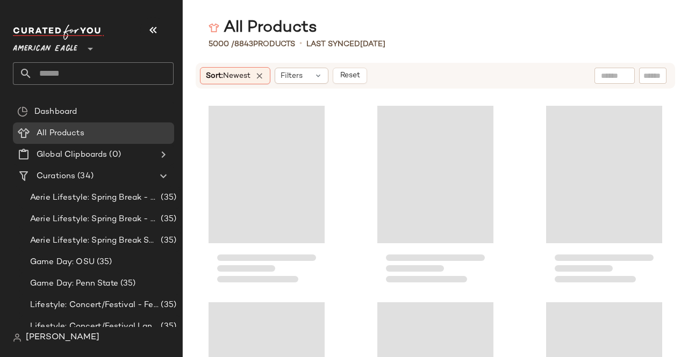
click at [84, 49] on icon at bounding box center [90, 48] width 13 height 13
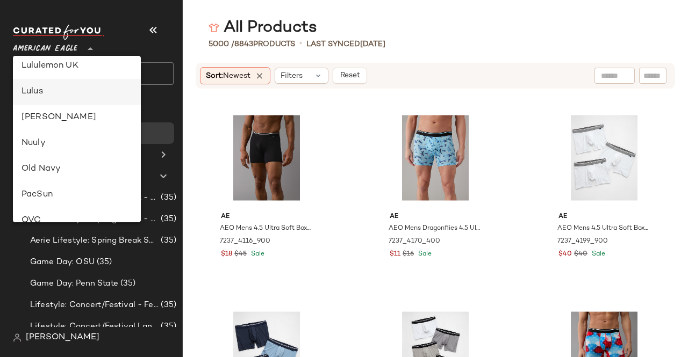
scroll to position [293, 0]
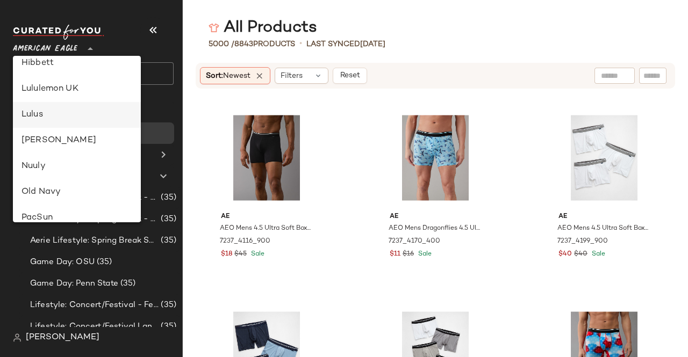
click at [57, 127] on div "Lulus" at bounding box center [77, 115] width 128 height 26
type input "**"
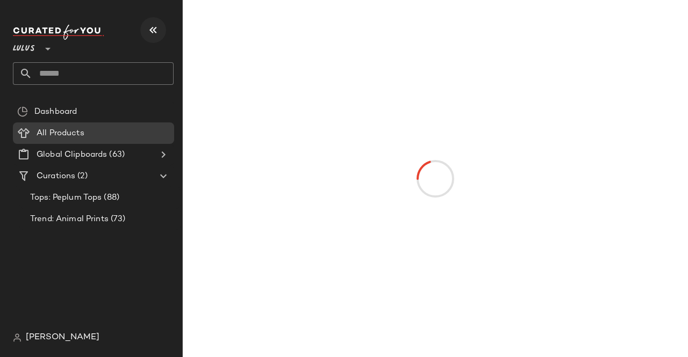
click at [151, 27] on icon "button" at bounding box center [153, 30] width 13 height 13
